Goal: Information Seeking & Learning: Learn about a topic

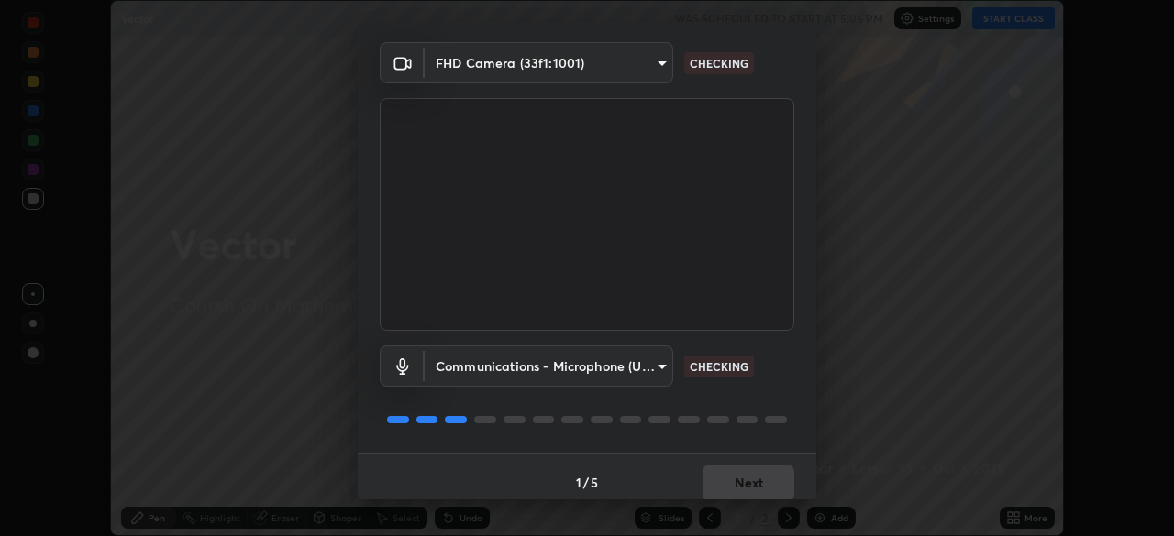
scroll to position [52, 0]
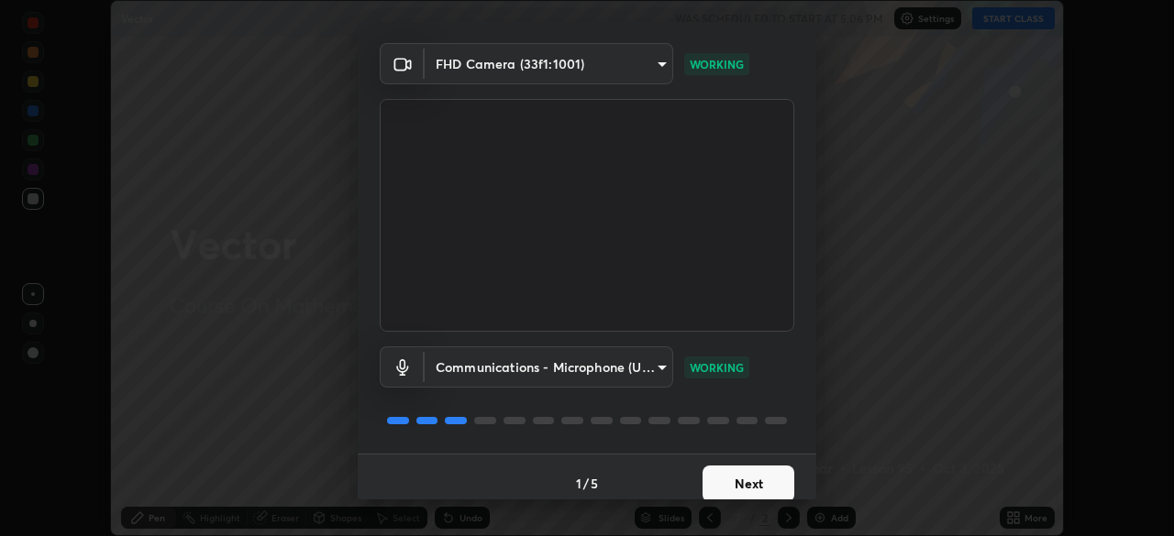
click at [734, 489] on button "Next" at bounding box center [748, 484] width 92 height 37
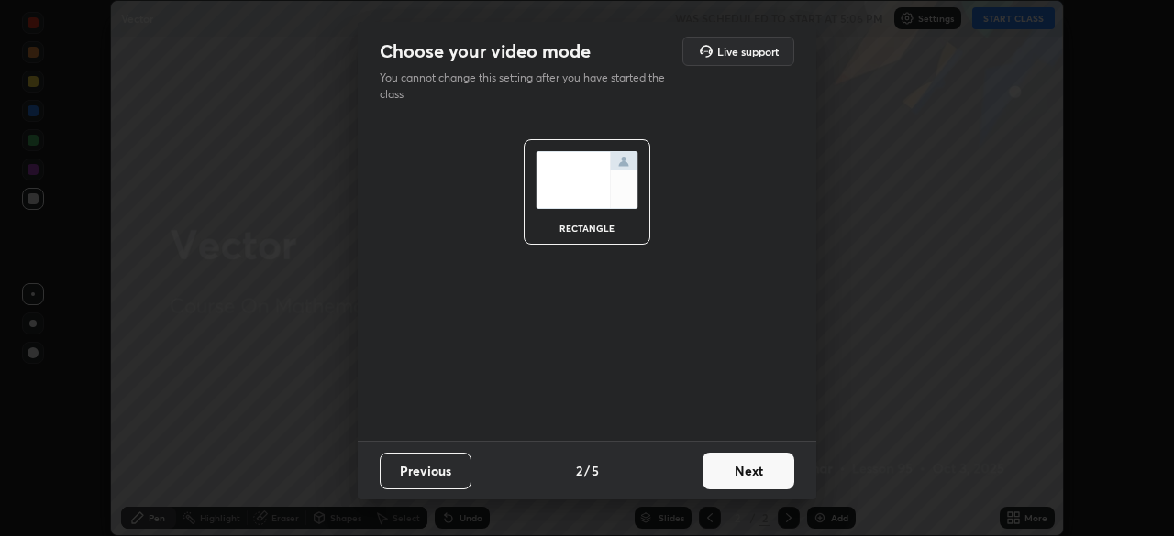
click at [746, 478] on button "Next" at bounding box center [748, 471] width 92 height 37
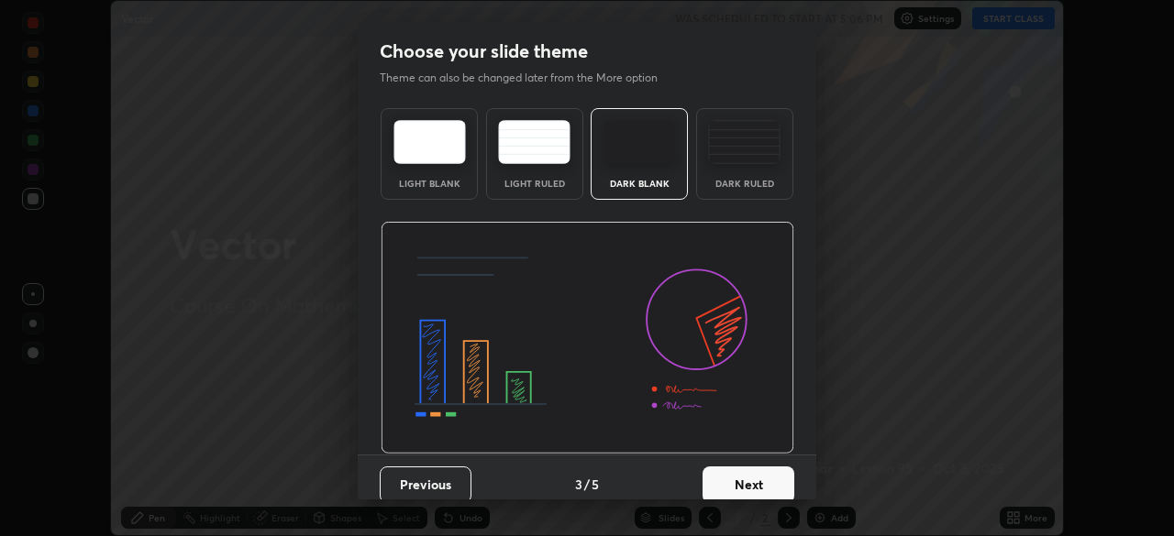
click at [750, 480] on button "Next" at bounding box center [748, 485] width 92 height 37
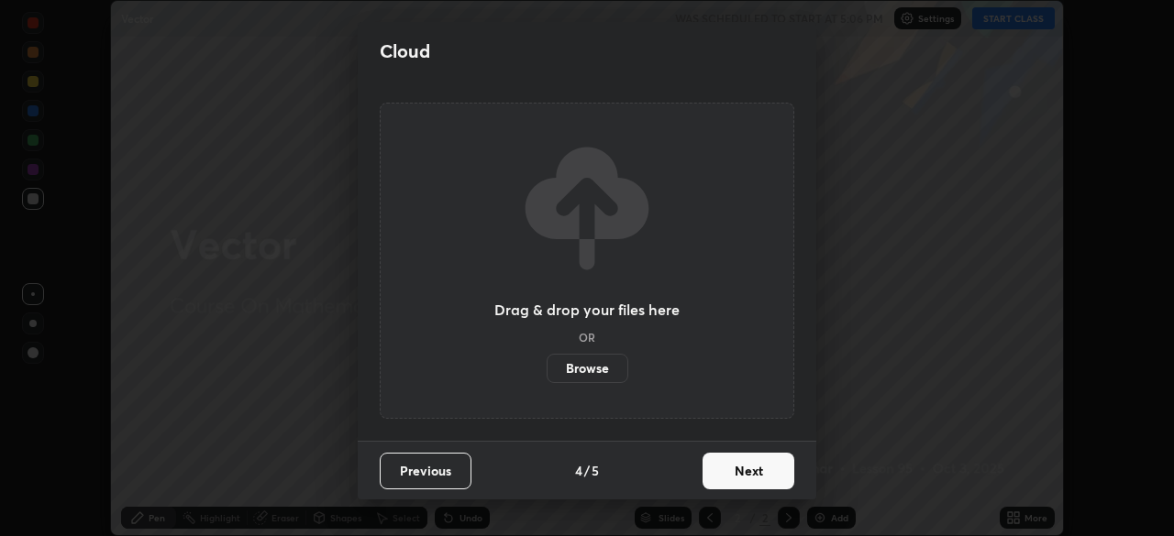
click at [752, 477] on button "Next" at bounding box center [748, 471] width 92 height 37
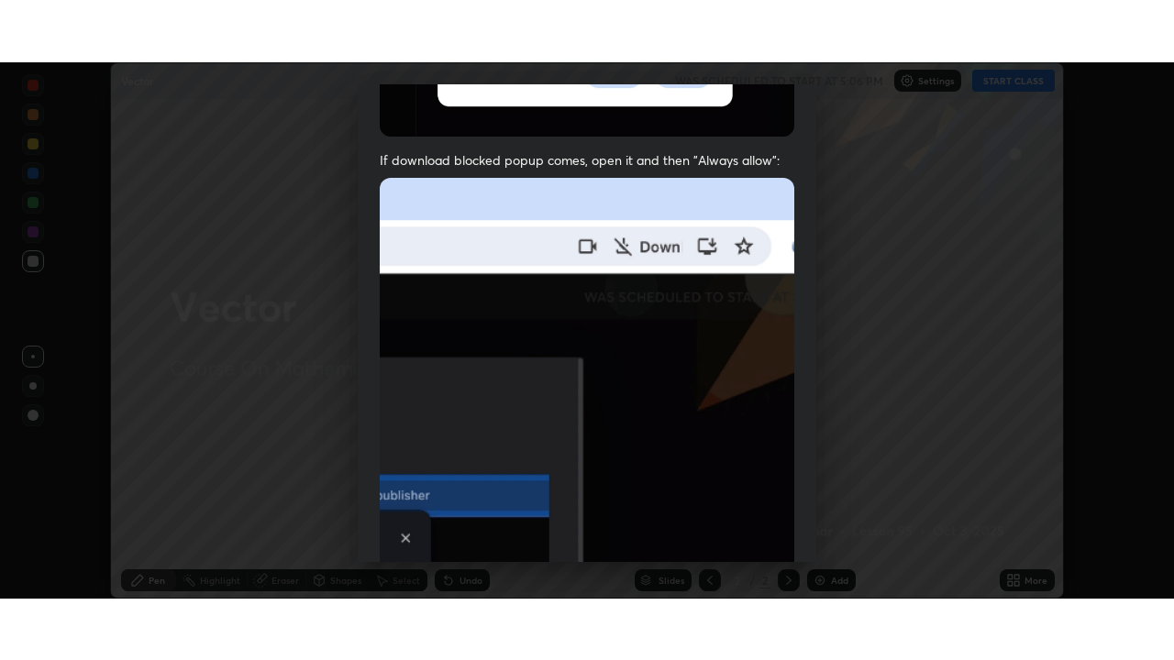
scroll to position [439, 0]
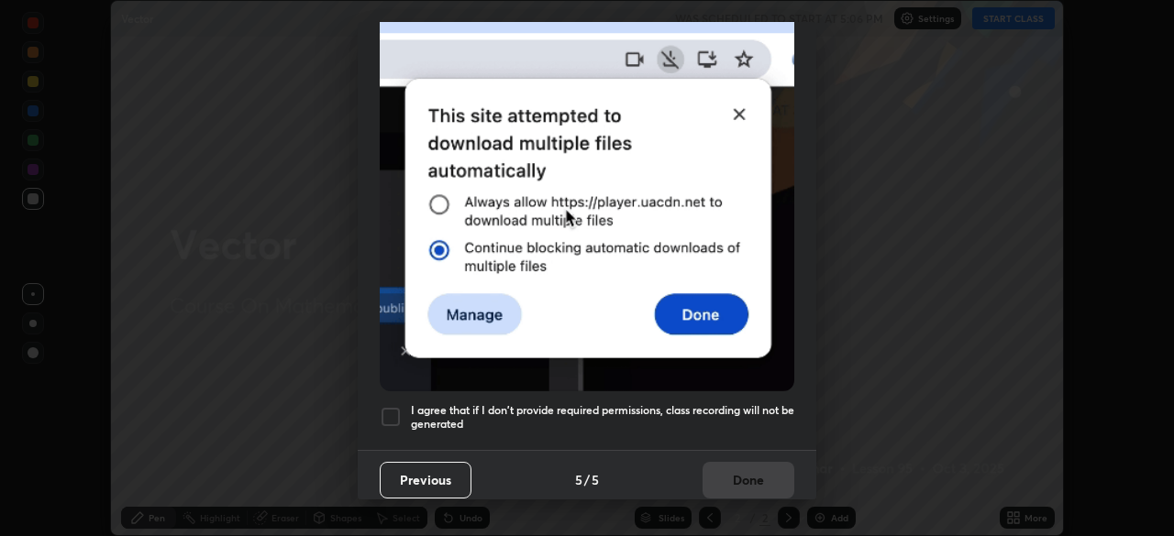
click at [386, 407] on div at bounding box center [391, 417] width 22 height 22
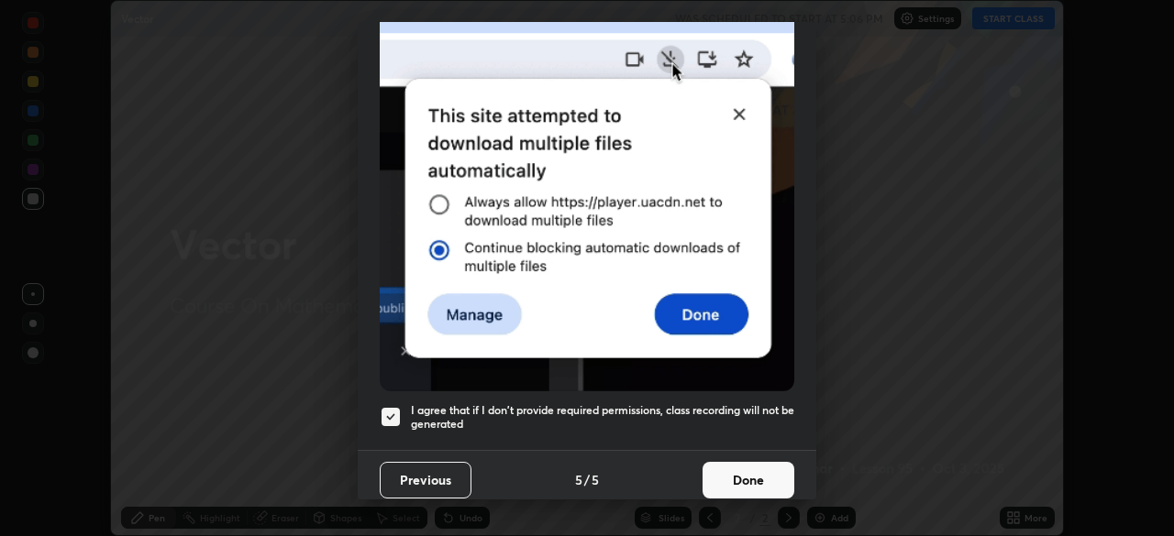
click at [746, 474] on button "Done" at bounding box center [748, 480] width 92 height 37
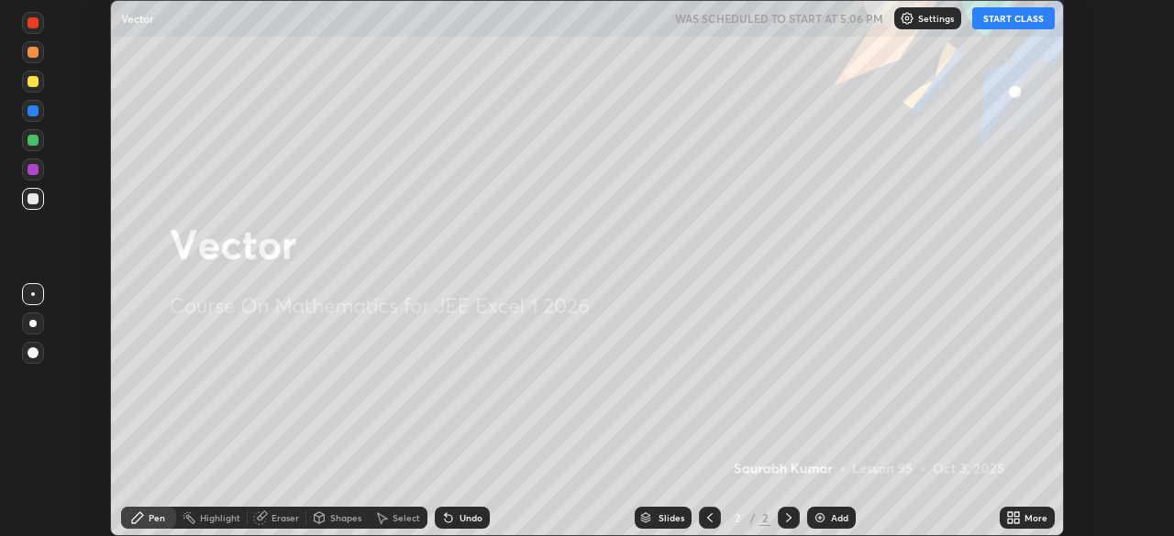
click at [1010, 521] on icon at bounding box center [1010, 521] width 5 height 5
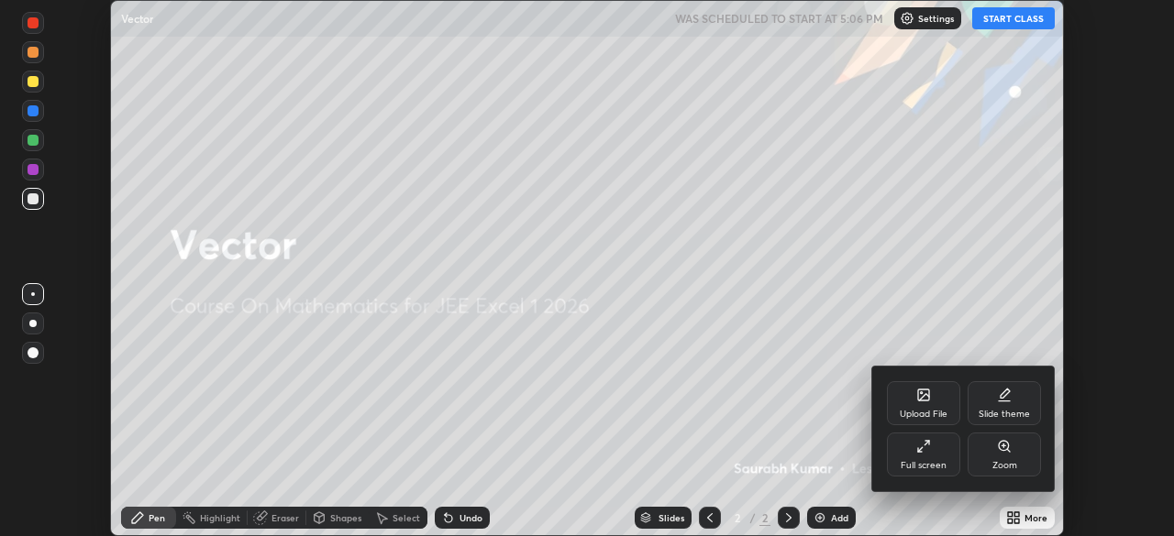
click at [909, 449] on div "Full screen" at bounding box center [923, 455] width 73 height 44
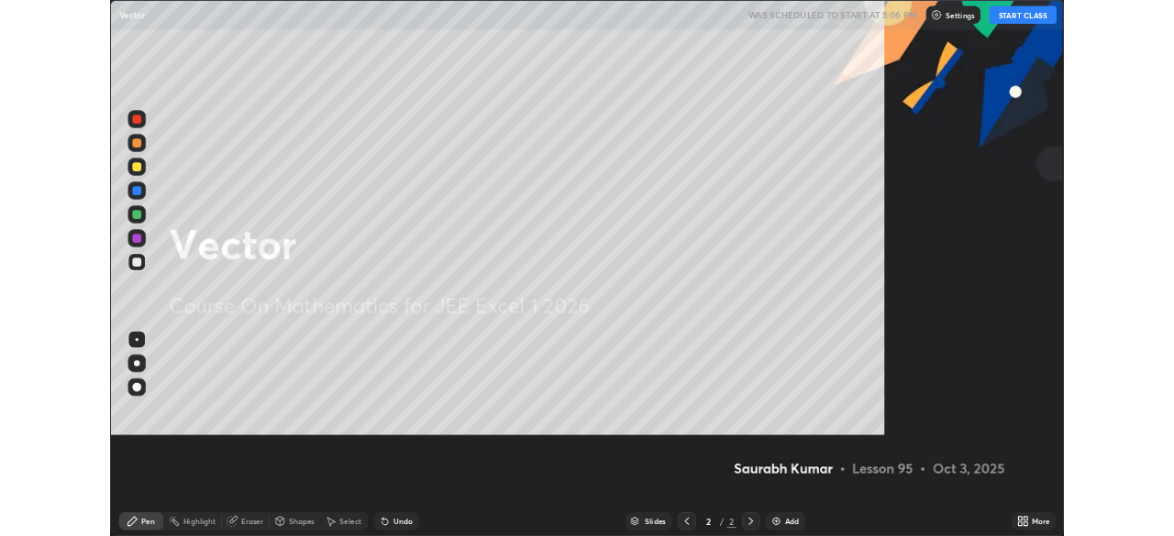
scroll to position [660, 1174]
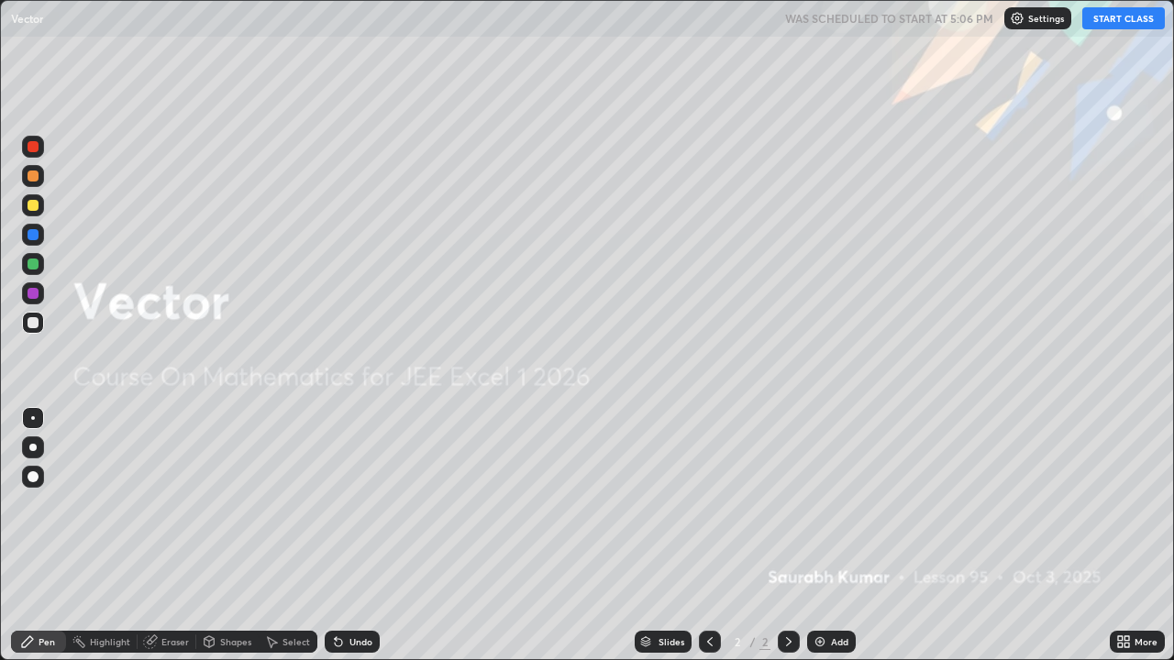
click at [1123, 25] on button "START CLASS" at bounding box center [1123, 18] width 83 height 22
click at [831, 535] on div "Add" at bounding box center [839, 641] width 17 height 9
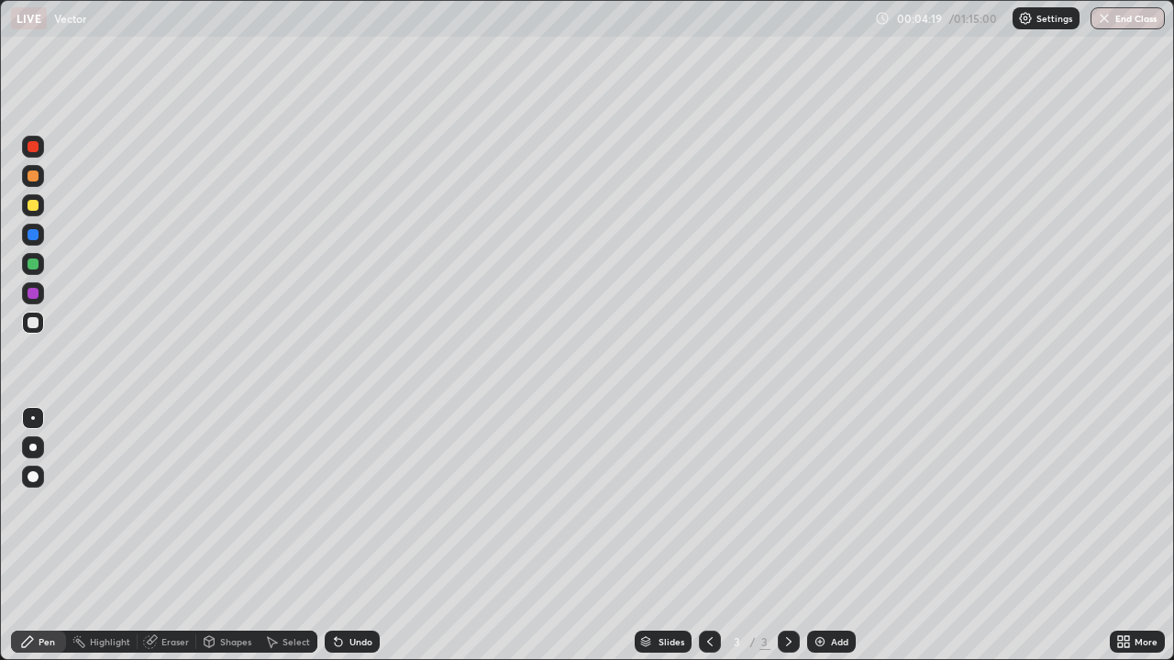
click at [819, 535] on img at bounding box center [819, 642] width 15 height 15
click at [708, 535] on icon at bounding box center [709, 642] width 15 height 15
click at [787, 535] on icon at bounding box center [788, 642] width 15 height 15
click at [707, 535] on icon at bounding box center [709, 642] width 15 height 15
click at [789, 535] on icon at bounding box center [788, 642] width 15 height 15
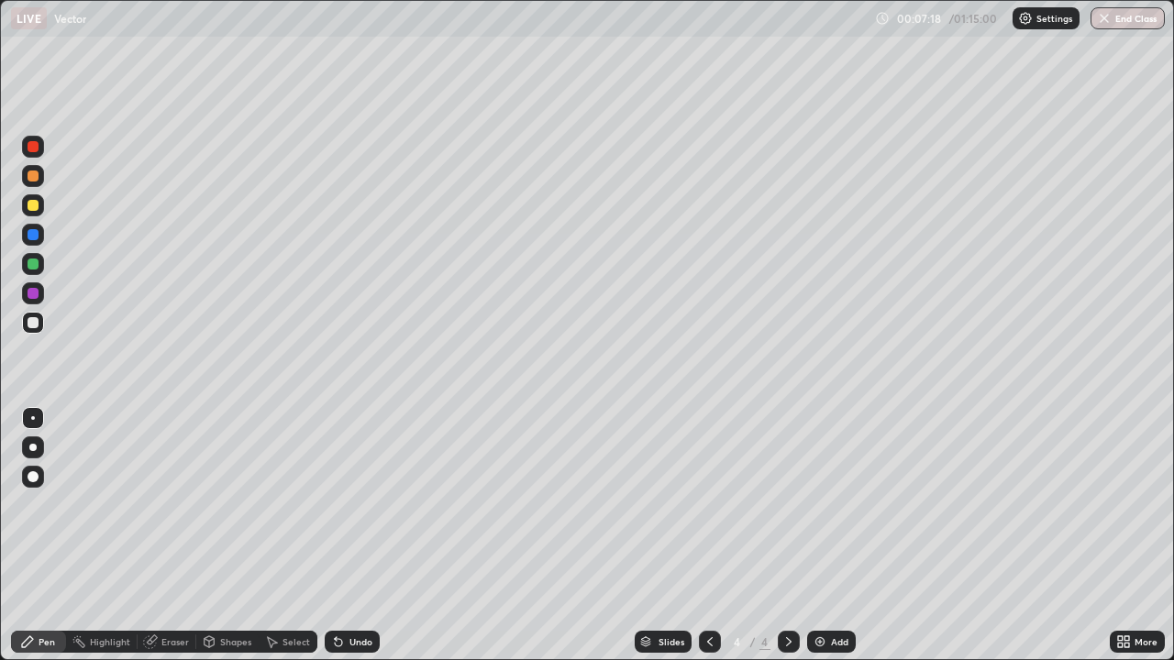
click at [819, 535] on img at bounding box center [819, 642] width 15 height 15
click at [822, 535] on img at bounding box center [819, 642] width 15 height 15
click at [707, 535] on icon at bounding box center [709, 642] width 15 height 15
click at [787, 535] on icon at bounding box center [788, 642] width 15 height 15
click at [166, 535] on div "Eraser" at bounding box center [175, 641] width 28 height 9
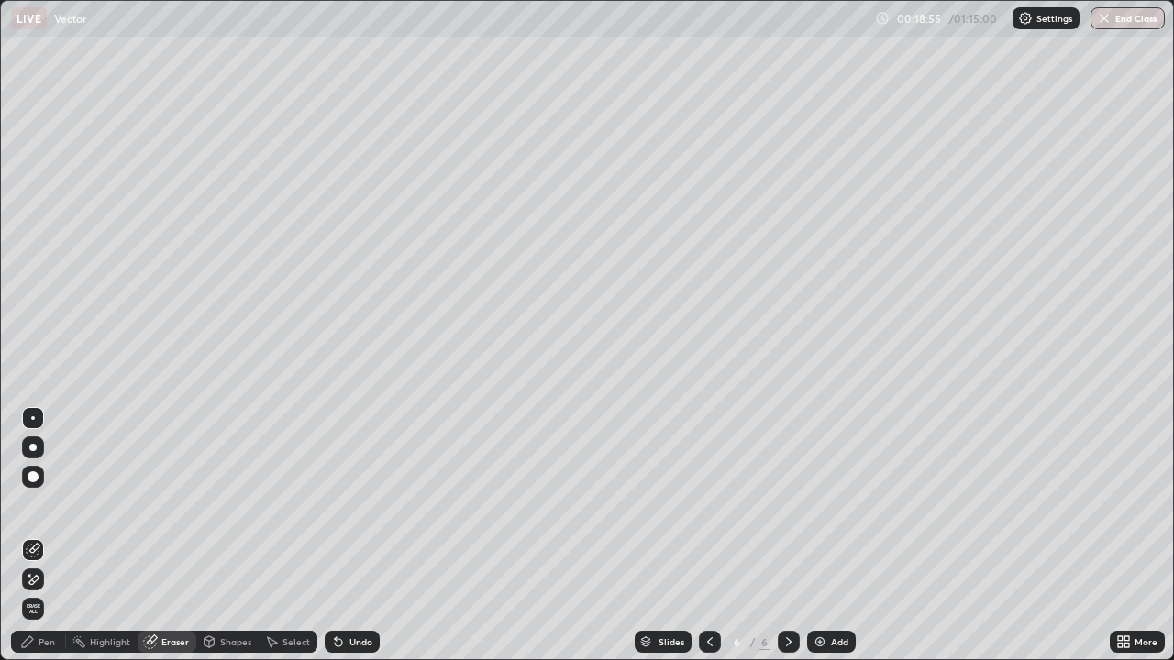
click at [46, 535] on div "Pen" at bounding box center [47, 641] width 17 height 9
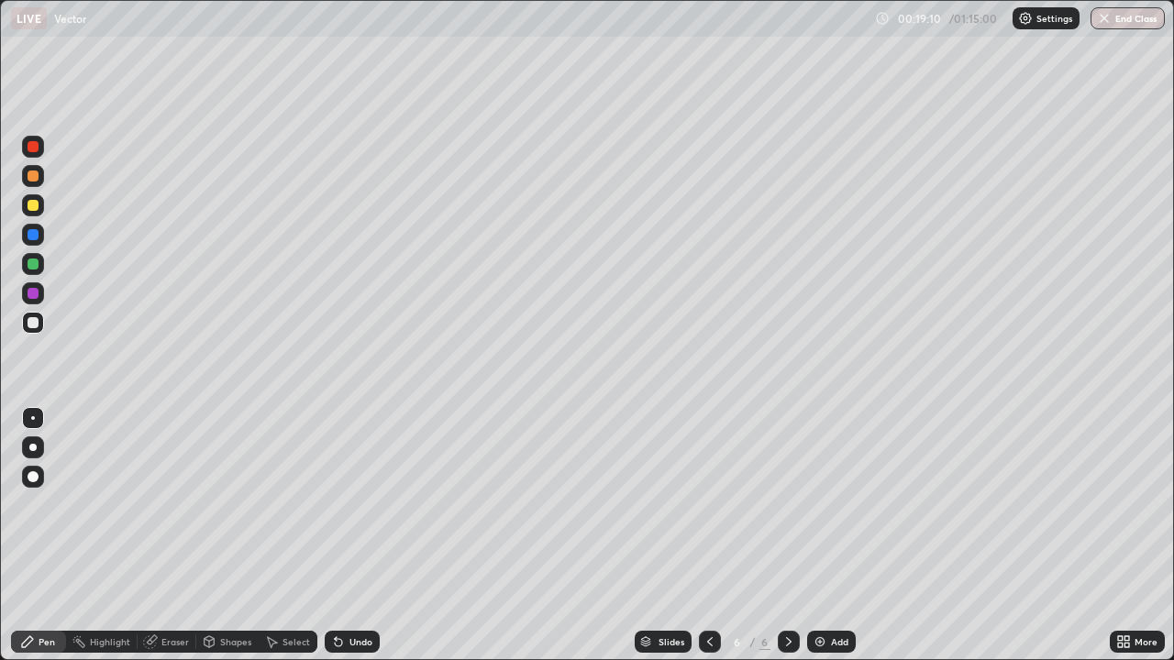
click at [178, 535] on div "Eraser" at bounding box center [175, 641] width 28 height 9
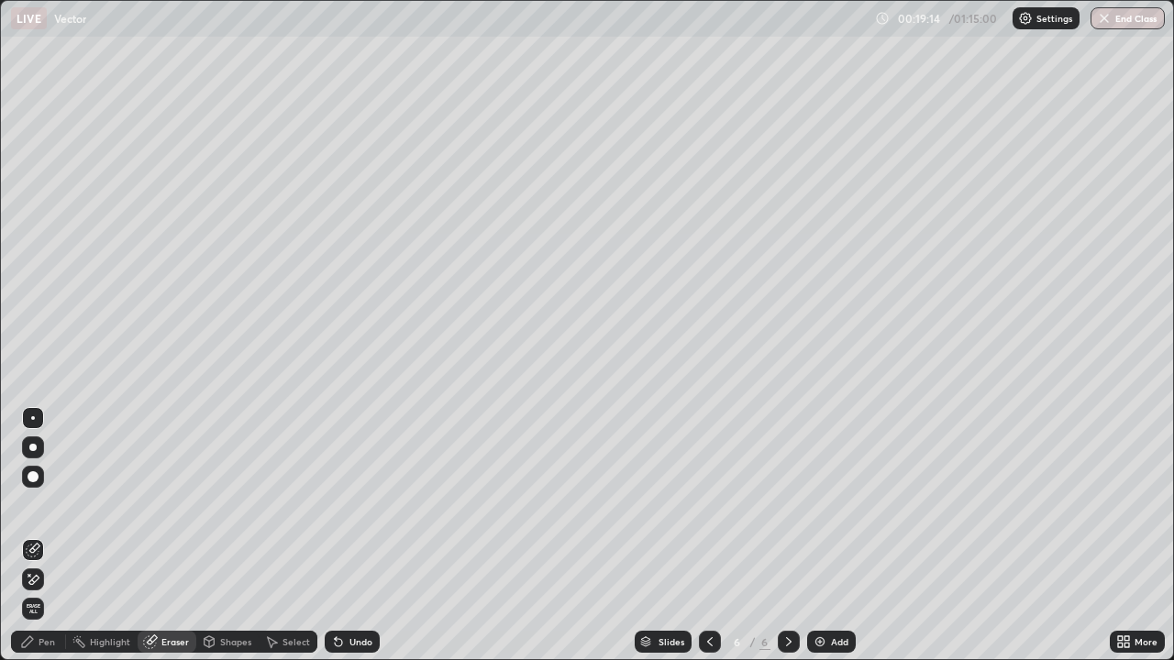
click at [47, 535] on div "Pen" at bounding box center [47, 641] width 17 height 9
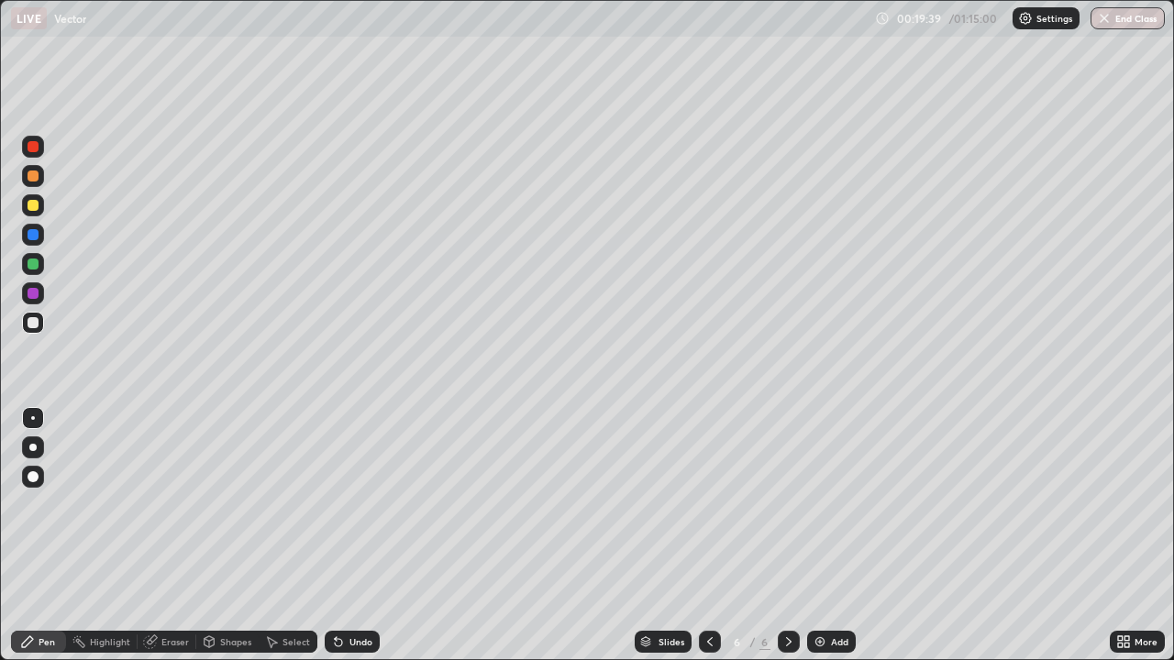
click at [169, 535] on div "Eraser" at bounding box center [175, 641] width 28 height 9
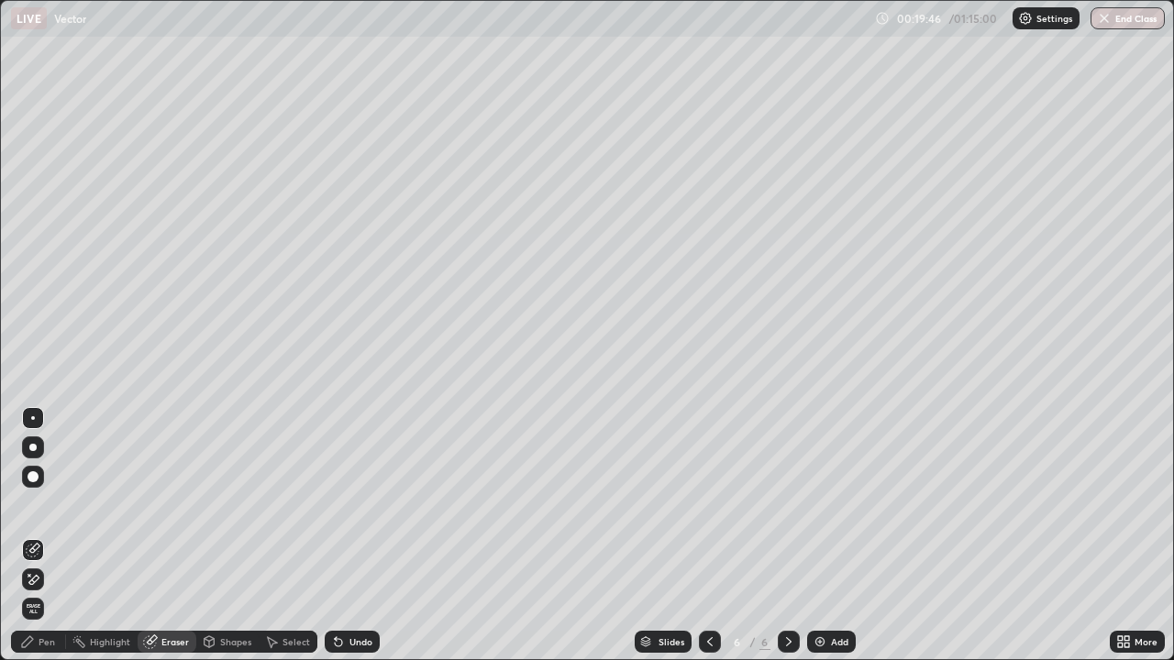
click at [44, 535] on div "Pen" at bounding box center [47, 641] width 17 height 9
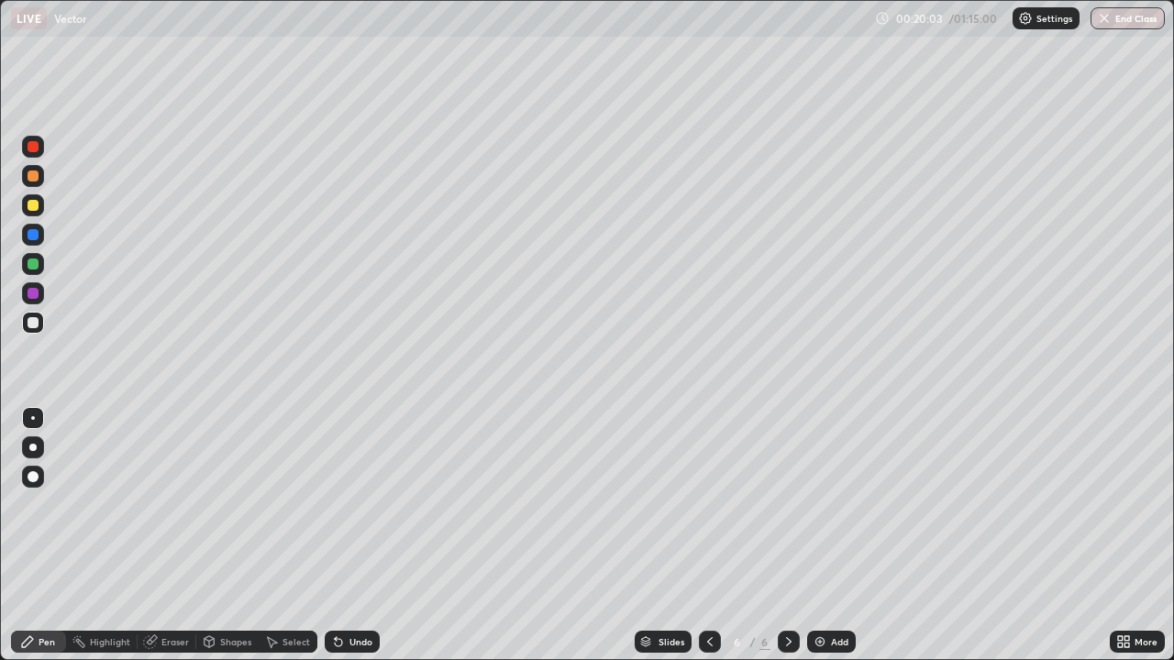
click at [819, 535] on img at bounding box center [819, 642] width 15 height 15
click at [708, 535] on icon at bounding box center [709, 642] width 15 height 15
click at [708, 535] on icon at bounding box center [710, 641] width 6 height 9
click at [788, 535] on icon at bounding box center [789, 641] width 6 height 9
click at [789, 535] on icon at bounding box center [788, 642] width 15 height 15
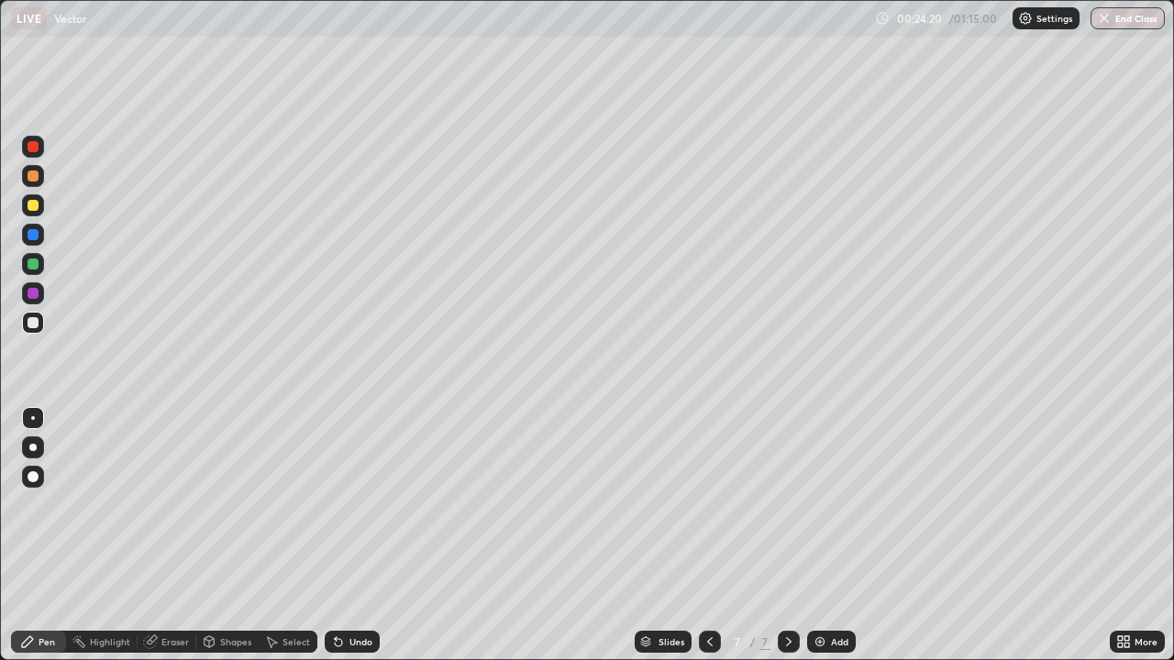
click at [173, 535] on div "Eraser" at bounding box center [175, 641] width 28 height 9
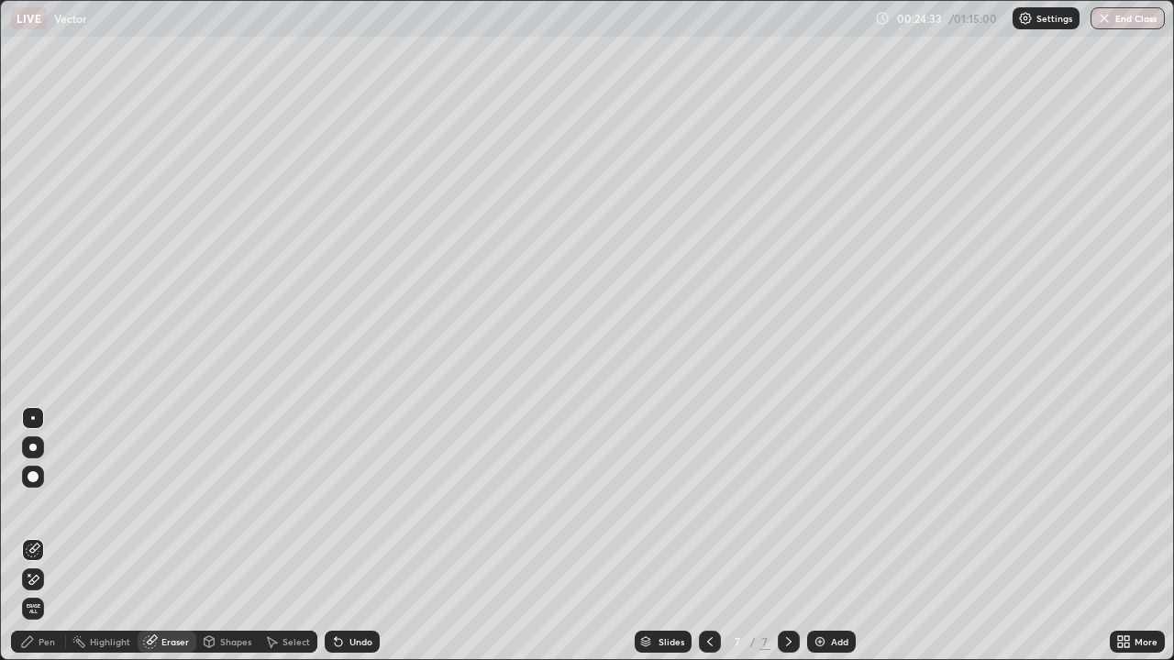
click at [39, 535] on div "Pen" at bounding box center [47, 641] width 17 height 9
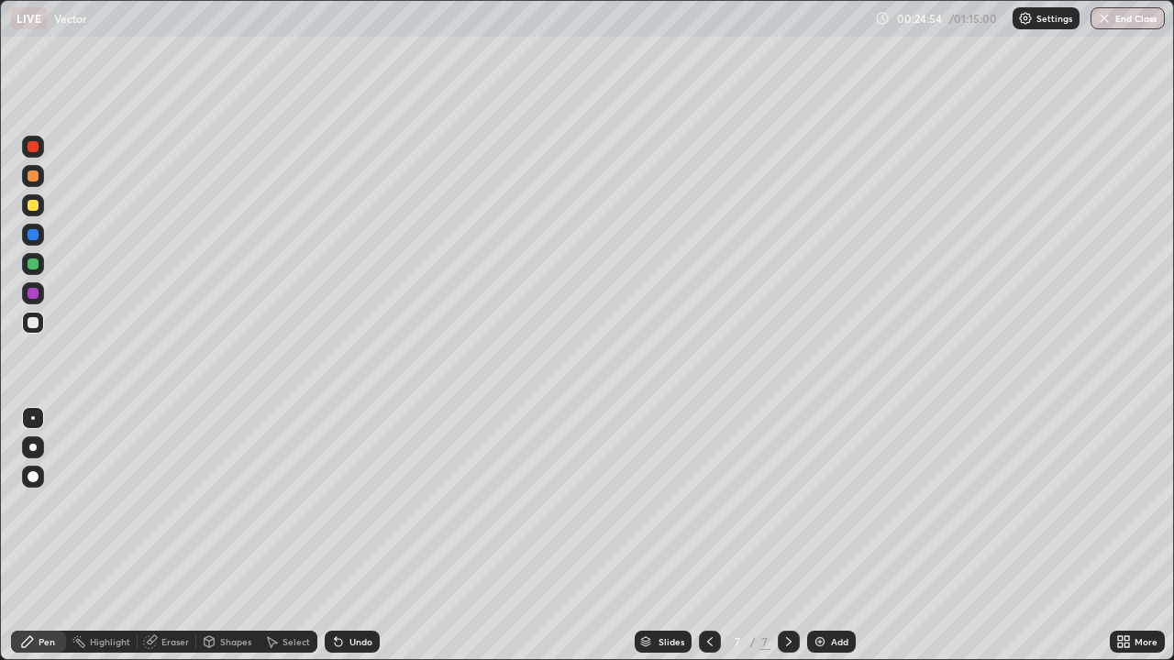
click at [785, 535] on icon at bounding box center [788, 642] width 15 height 15
click at [820, 535] on img at bounding box center [819, 642] width 15 height 15
click at [174, 535] on div "Eraser" at bounding box center [175, 641] width 28 height 9
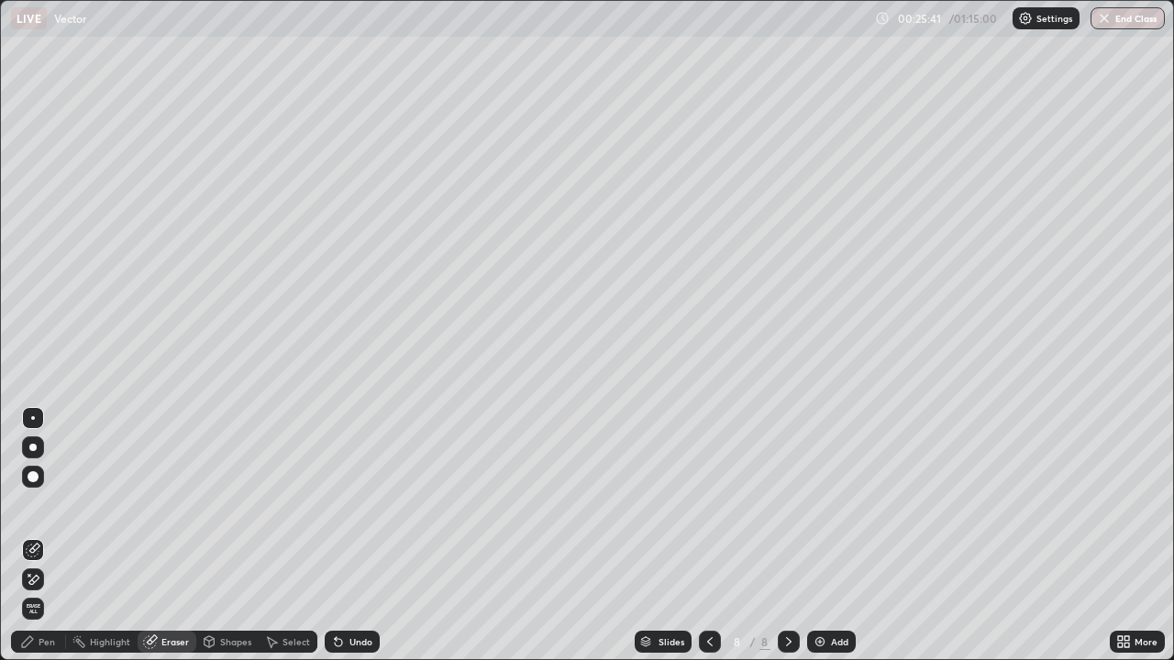
click at [46, 535] on div "Pen" at bounding box center [38, 642] width 55 height 22
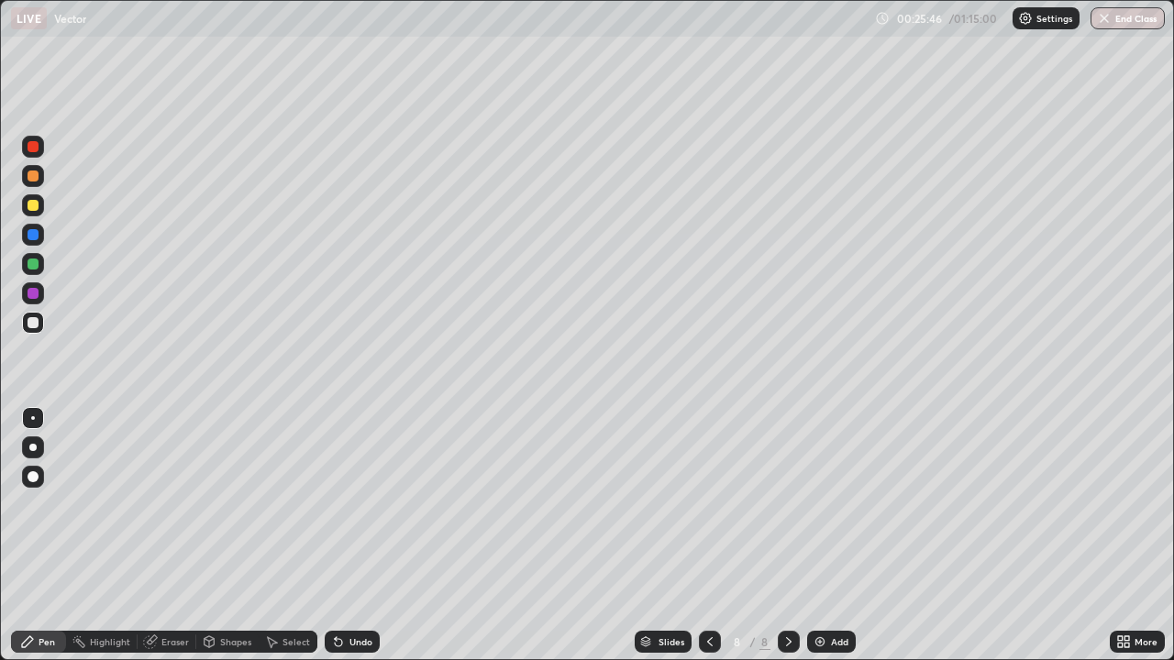
click at [341, 535] on div "Undo" at bounding box center [352, 642] width 55 height 22
click at [345, 535] on div "Undo" at bounding box center [352, 642] width 55 height 22
click at [816, 535] on img at bounding box center [819, 642] width 15 height 15
click at [711, 535] on icon at bounding box center [709, 642] width 15 height 15
click at [714, 535] on icon at bounding box center [709, 642] width 15 height 15
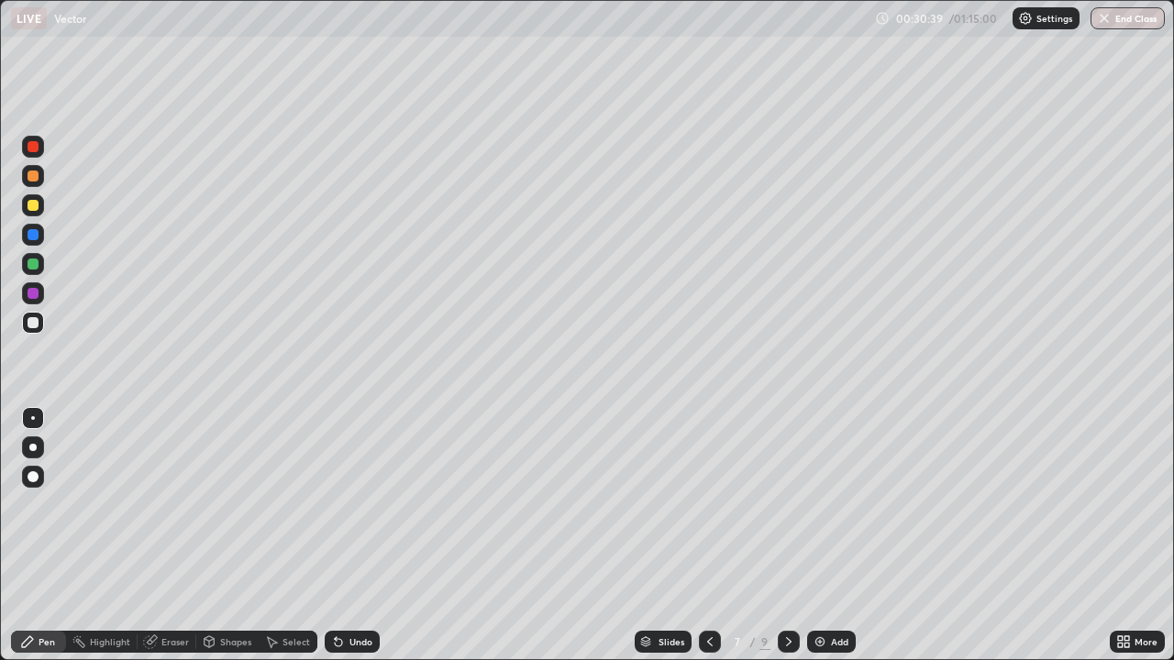
click at [708, 535] on icon at bounding box center [710, 641] width 6 height 9
click at [705, 535] on icon at bounding box center [709, 642] width 15 height 15
click at [789, 535] on icon at bounding box center [788, 642] width 15 height 15
click at [787, 535] on icon at bounding box center [788, 642] width 15 height 15
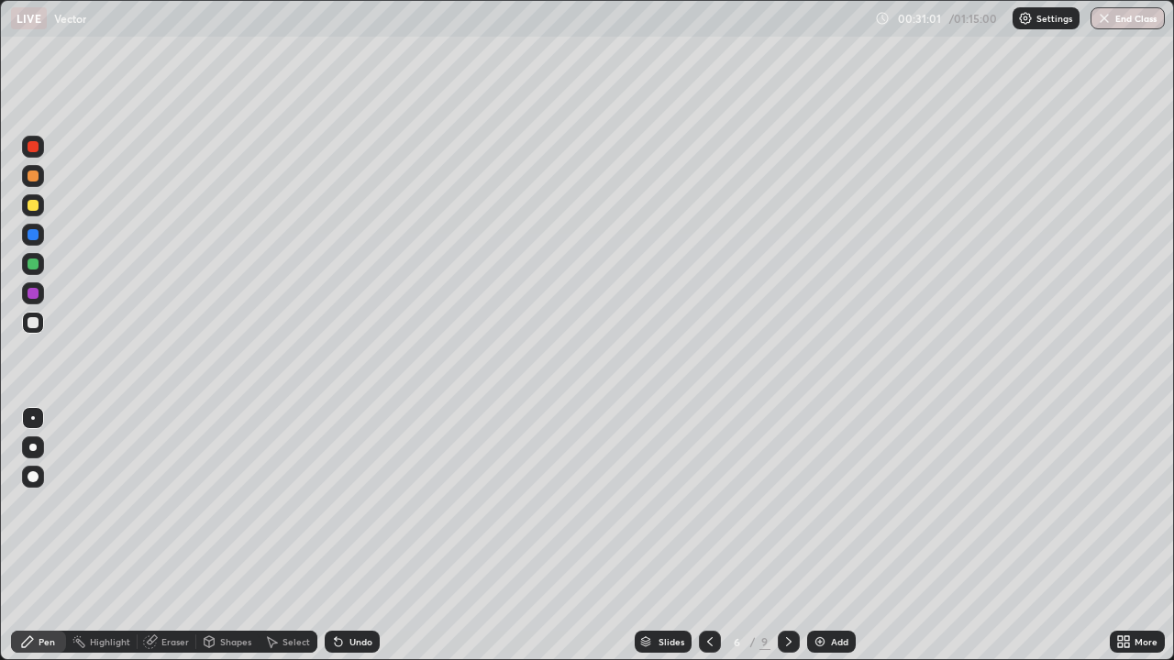
click at [787, 535] on icon at bounding box center [788, 642] width 15 height 15
click at [788, 535] on icon at bounding box center [788, 642] width 15 height 15
click at [787, 535] on icon at bounding box center [788, 642] width 15 height 15
click at [821, 535] on img at bounding box center [819, 642] width 15 height 15
click at [342, 535] on icon at bounding box center [338, 642] width 15 height 15
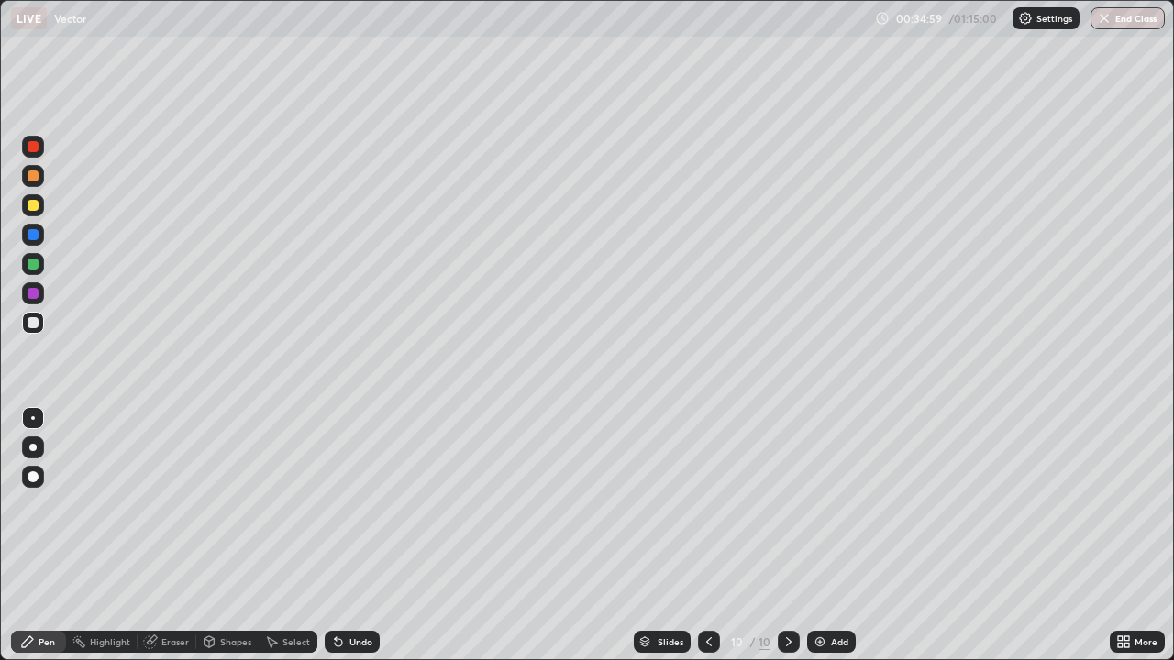
click at [164, 535] on div "Eraser" at bounding box center [175, 641] width 28 height 9
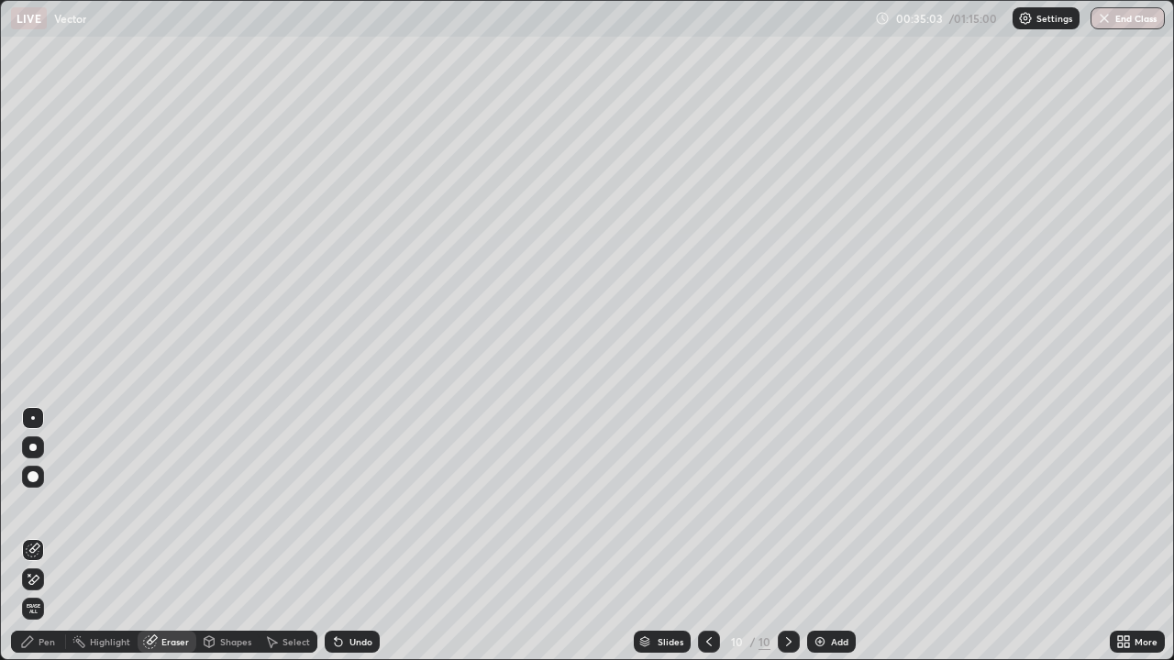
click at [36, 535] on div "Pen" at bounding box center [38, 642] width 55 height 22
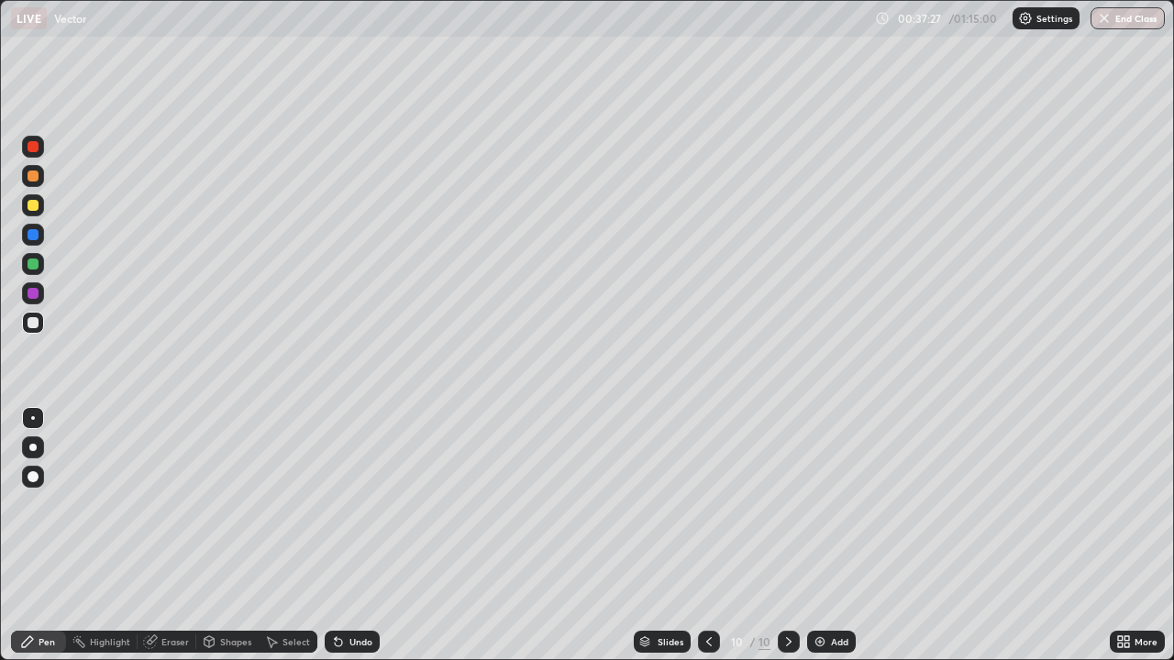
click at [822, 535] on img at bounding box center [819, 642] width 15 height 15
click at [821, 535] on img at bounding box center [819, 642] width 15 height 15
click at [817, 535] on img at bounding box center [819, 642] width 15 height 15
click at [820, 535] on img at bounding box center [819, 642] width 15 height 15
click at [821, 535] on img at bounding box center [819, 642] width 15 height 15
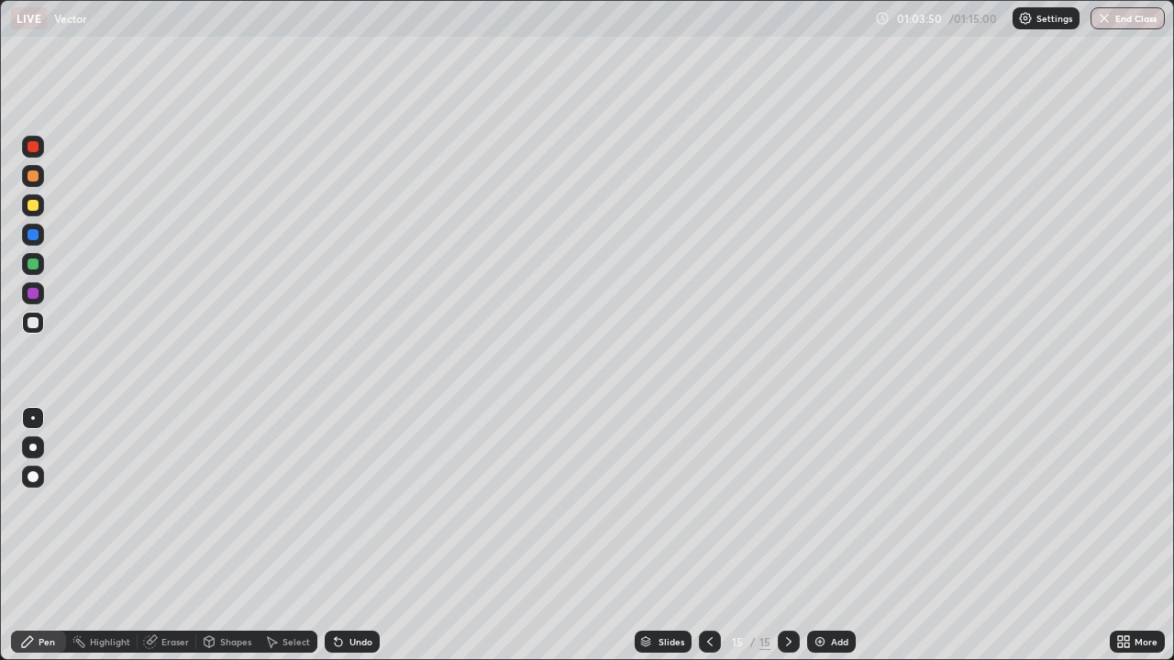
click at [818, 535] on img at bounding box center [819, 642] width 15 height 15
click at [1108, 22] on img "button" at bounding box center [1104, 18] width 15 height 15
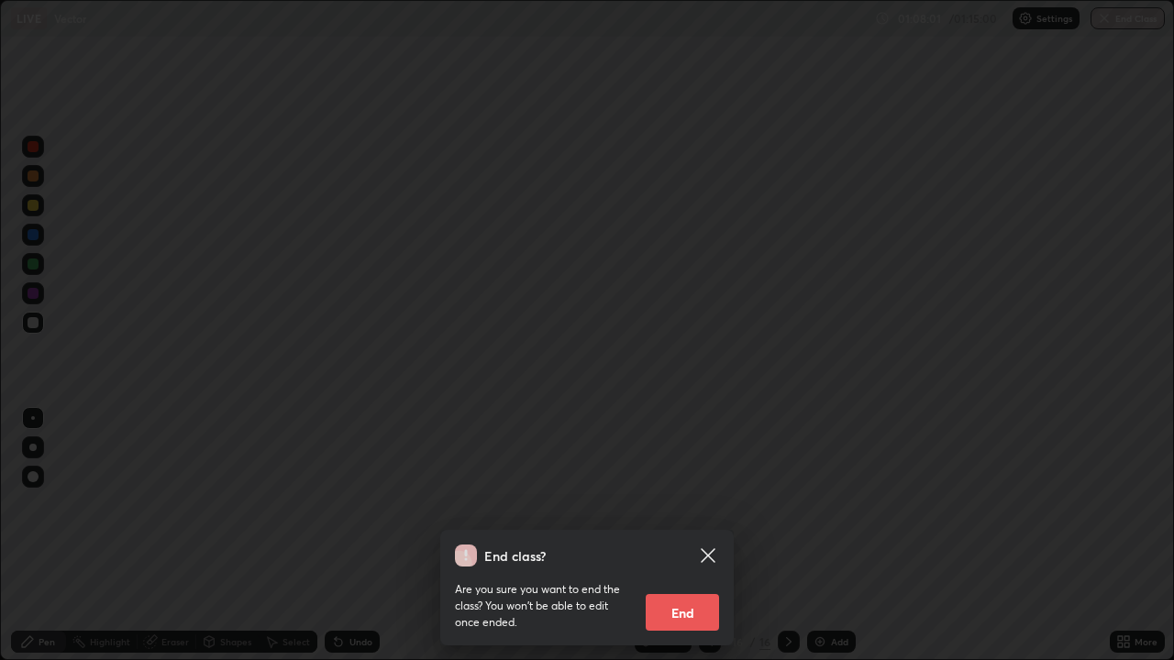
click at [692, 535] on button "End" at bounding box center [682, 612] width 73 height 37
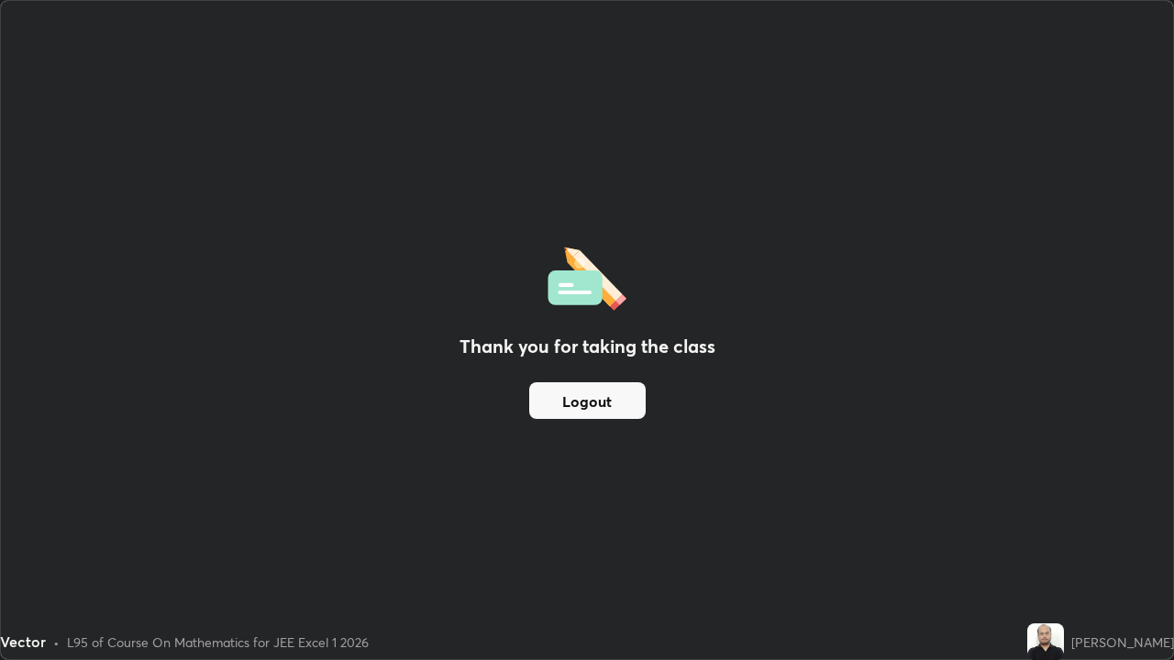
click at [610, 411] on button "Logout" at bounding box center [587, 400] width 116 height 37
click at [610, 408] on button "Logout" at bounding box center [587, 400] width 116 height 37
click at [611, 406] on button "Logout" at bounding box center [587, 400] width 116 height 37
click at [610, 404] on button "Logout" at bounding box center [587, 400] width 116 height 37
click at [613, 400] on button "Logout" at bounding box center [587, 400] width 116 height 37
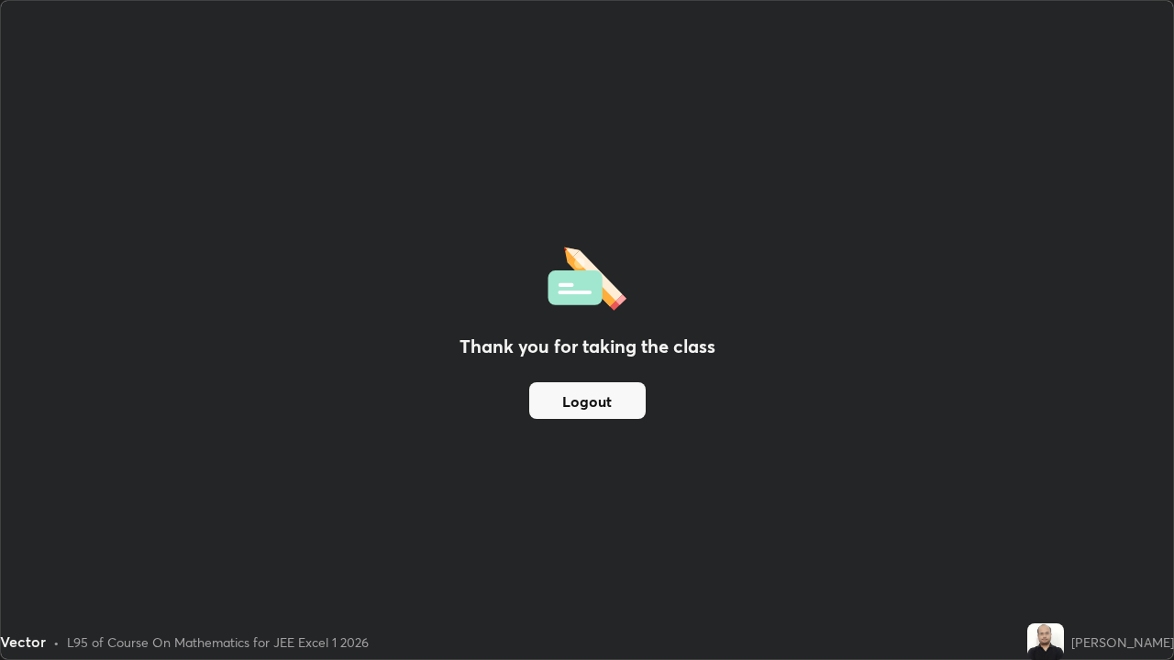
click at [595, 404] on button "Logout" at bounding box center [587, 400] width 116 height 37
click at [589, 406] on button "Logout" at bounding box center [587, 400] width 116 height 37
click at [602, 402] on button "Logout" at bounding box center [587, 400] width 116 height 37
click at [75, 535] on div "Thank you for taking the class Logout" at bounding box center [587, 330] width 1172 height 658
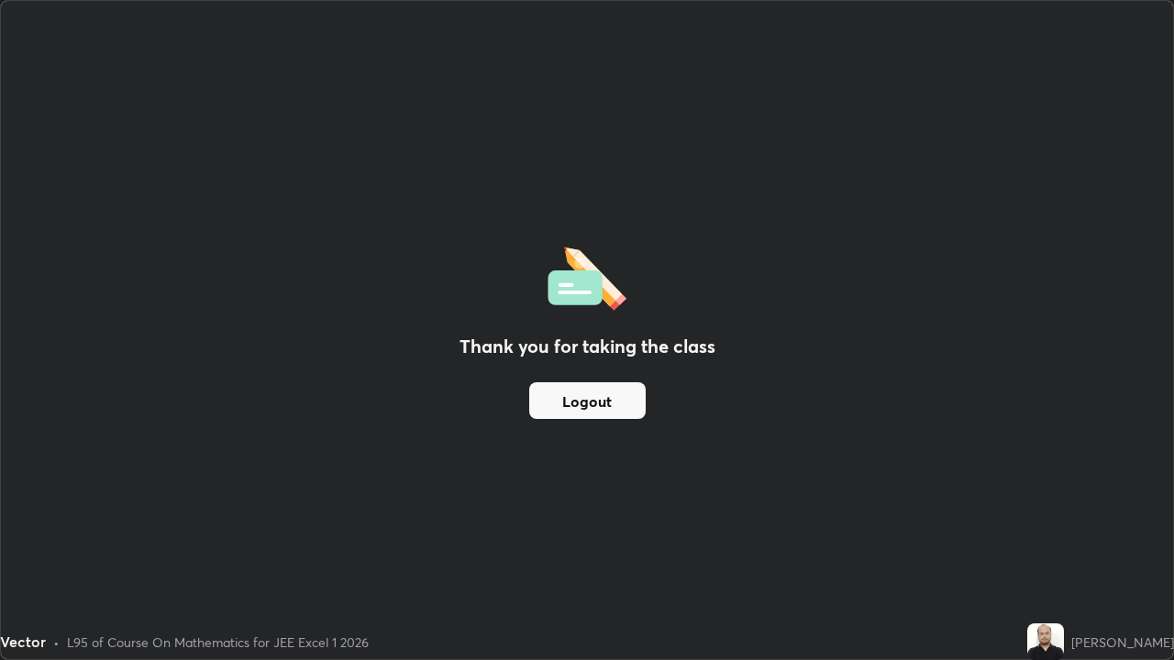
click at [83, 535] on div "Thank you for taking the class Logout" at bounding box center [587, 330] width 1172 height 658
click at [110, 495] on div "Thank you for taking the class Logout" at bounding box center [587, 330] width 1172 height 658
click at [168, 354] on div "Thank you for taking the class Logout" at bounding box center [587, 330] width 1172 height 658
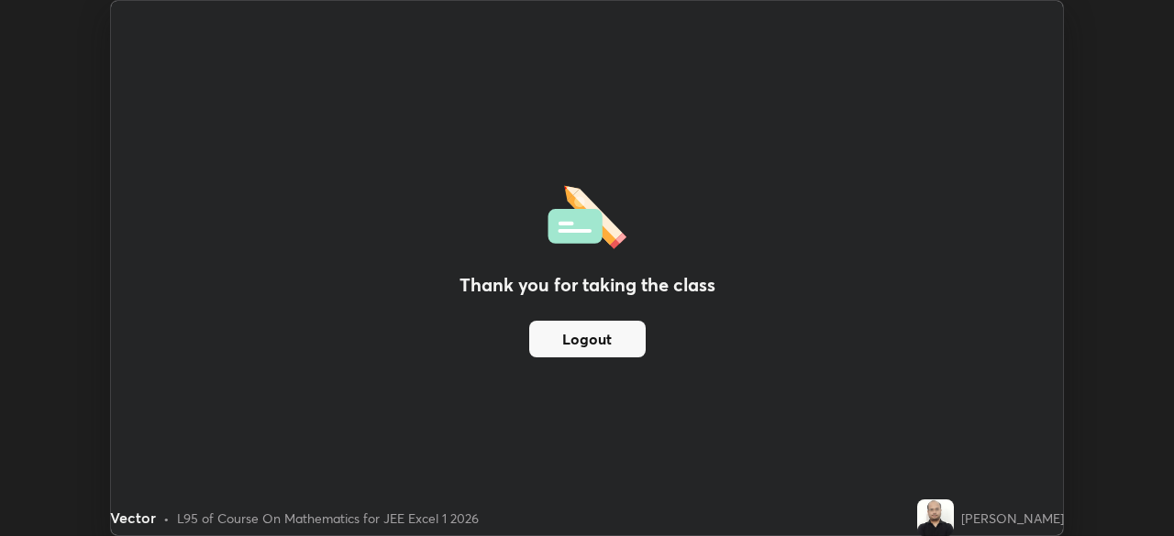
scroll to position [91158, 90521]
